Goal: Find specific page/section: Find specific page/section

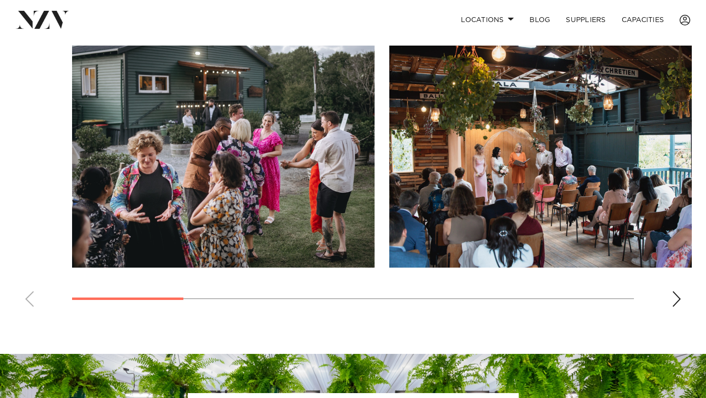
scroll to position [671, 0]
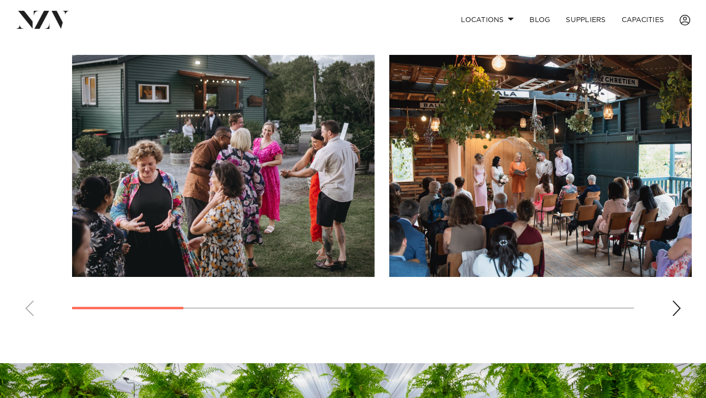
click at [674, 301] on div "Next slide" at bounding box center [676, 308] width 10 height 16
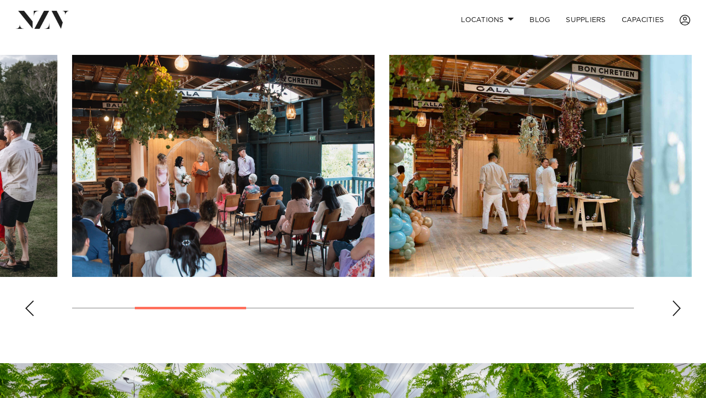
click at [674, 300] on div "Next slide" at bounding box center [676, 308] width 10 height 16
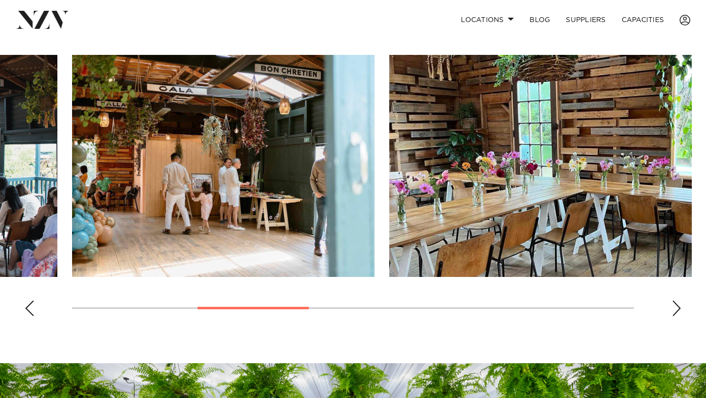
click at [674, 300] on div "Next slide" at bounding box center [676, 308] width 10 height 16
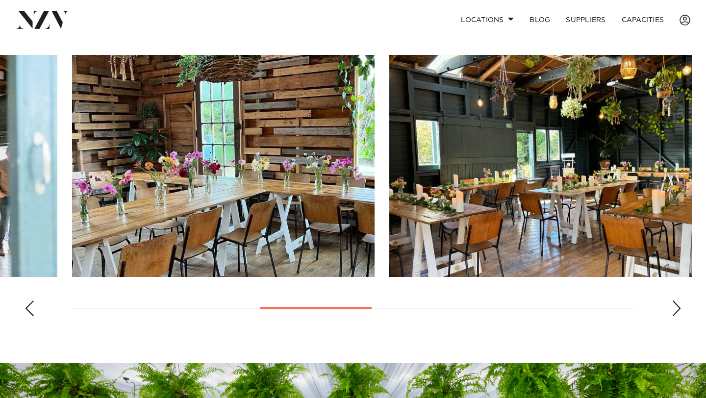
click at [674, 300] on div "Next slide" at bounding box center [676, 308] width 10 height 16
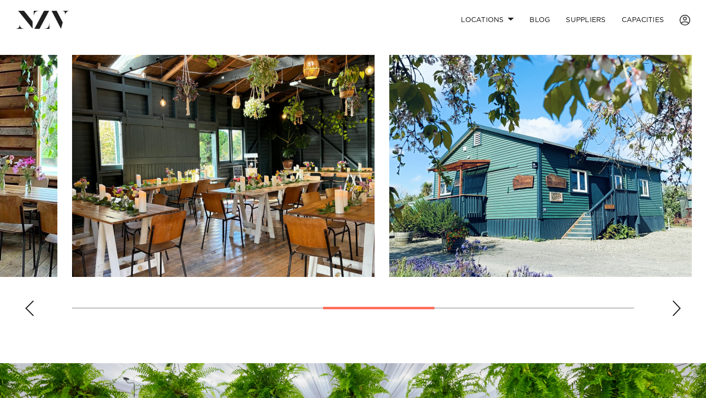
click at [674, 300] on div "Next slide" at bounding box center [676, 308] width 10 height 16
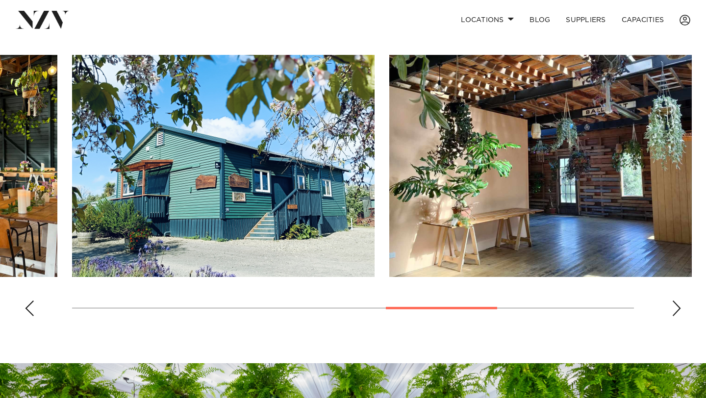
click at [674, 300] on div "Next slide" at bounding box center [676, 308] width 10 height 16
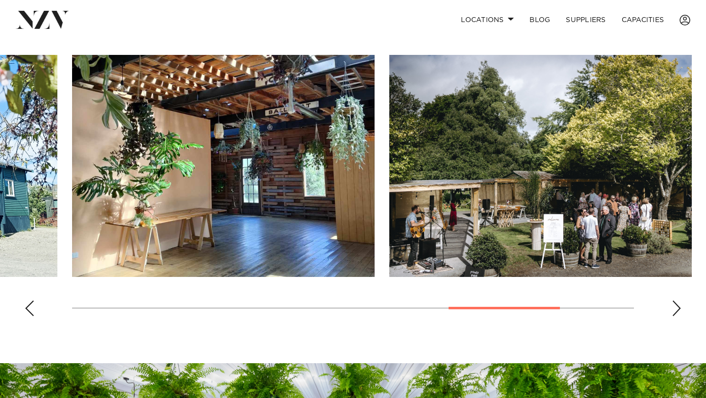
click at [674, 300] on div "Next slide" at bounding box center [676, 308] width 10 height 16
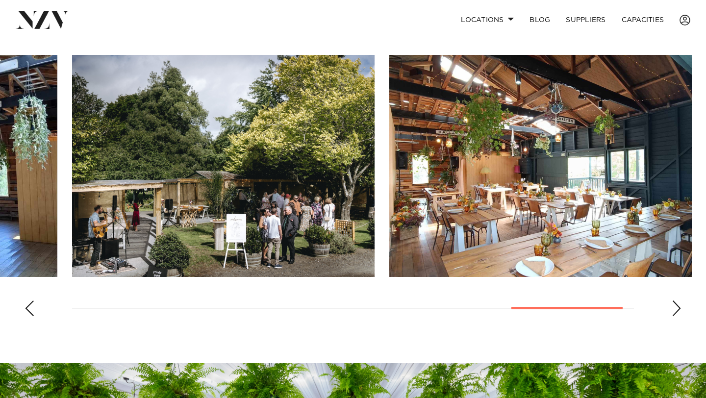
click at [674, 300] on div "Next slide" at bounding box center [676, 308] width 10 height 16
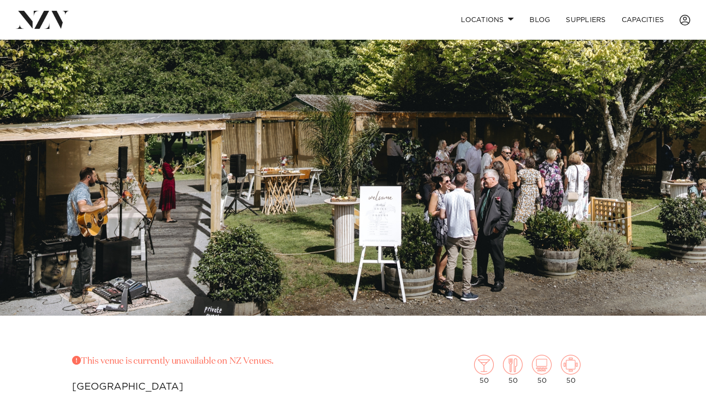
scroll to position [0, 0]
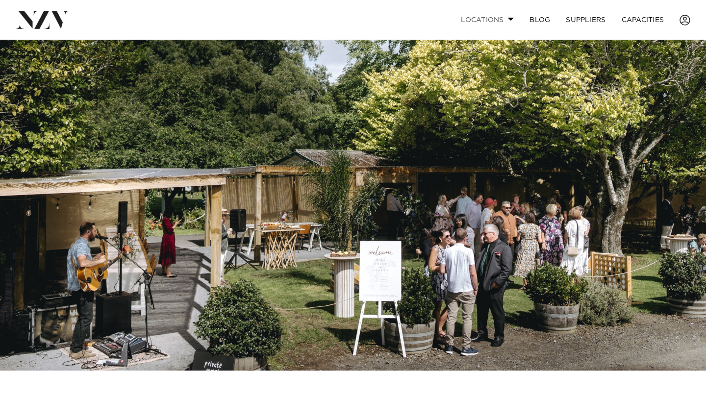
click at [512, 21] on link "Locations" at bounding box center [487, 19] width 69 height 21
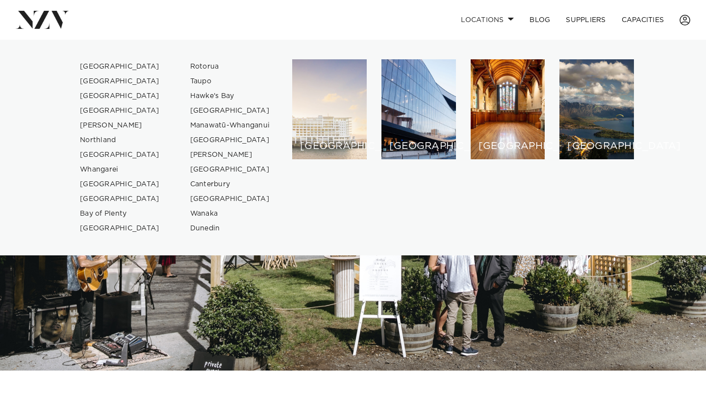
click at [324, 109] on div "[GEOGRAPHIC_DATA]" at bounding box center [329, 109] width 74 height 100
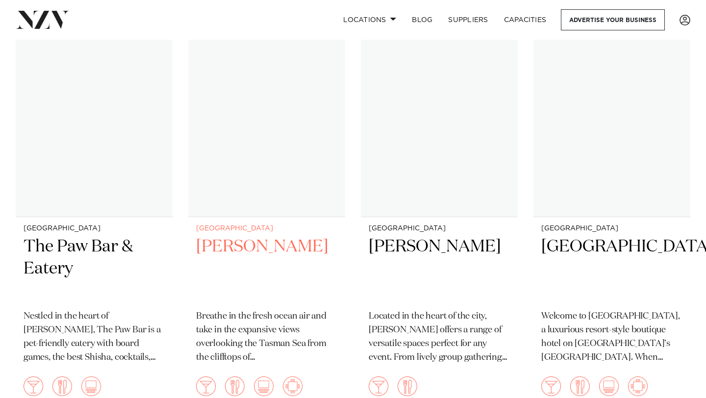
scroll to position [12716, 0]
